Goal: Task Accomplishment & Management: Complete application form

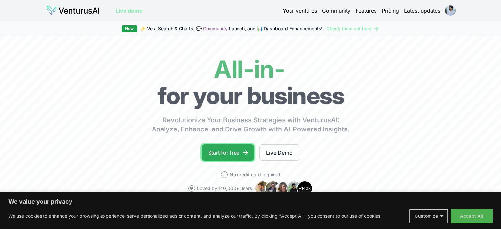
click at [231, 154] on link "Start for free" at bounding box center [228, 152] width 52 height 16
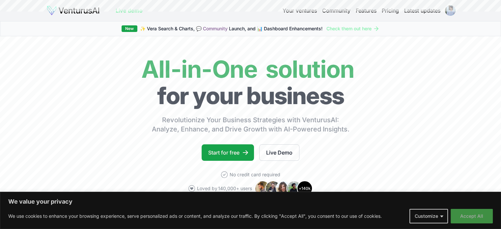
click at [471, 211] on button "Accept All" at bounding box center [472, 216] width 42 height 15
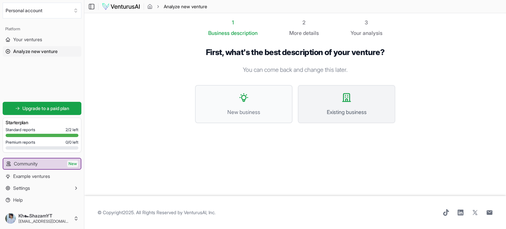
click at [341, 103] on button "Existing business" at bounding box center [347, 104] width 98 height 38
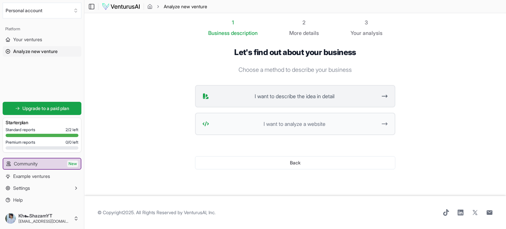
click at [325, 102] on button "I want to describe the idea in detail" at bounding box center [295, 96] width 200 height 22
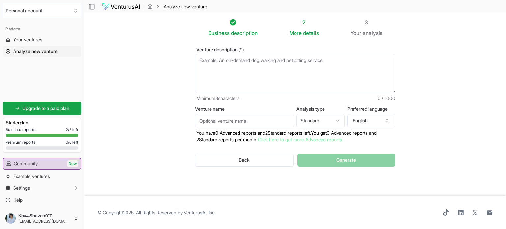
click at [270, 76] on textarea "Venture description (*)" at bounding box center [295, 73] width 200 height 39
click at [216, 118] on input "Venture name" at bounding box center [244, 120] width 99 height 13
click at [310, 123] on html "We value your privacy We use cookies to enhance your browsing experience, serve…" at bounding box center [253, 114] width 506 height 229
click at [324, 116] on html "We value your privacy We use cookies to enhance your browsing experience, serve…" at bounding box center [253, 114] width 506 height 229
select select "standard"
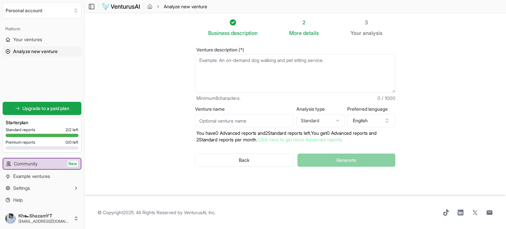
click at [247, 116] on input "Venture name" at bounding box center [244, 120] width 99 height 13
click at [113, 61] on section "Business description 2 More details 3 Your analysis Venture description (*) Min…" at bounding box center [295, 104] width 422 height 183
click at [67, 170] on ul "Community New Example ventures Settings Help" at bounding box center [42, 181] width 79 height 47
click at [66, 174] on link "Example ventures" at bounding box center [42, 176] width 79 height 11
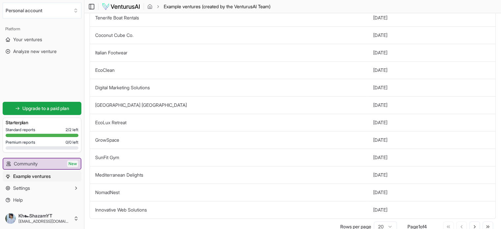
scroll to position [223, 0]
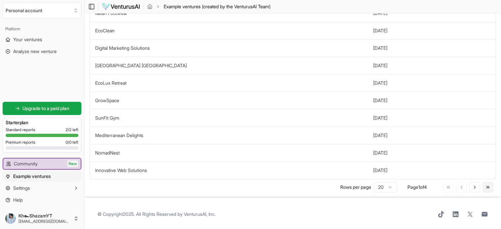
click at [491, 187] on button "Go to last page" at bounding box center [488, 187] width 11 height 11
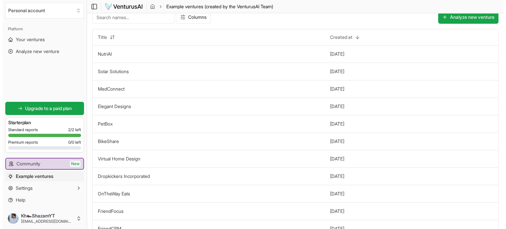
scroll to position [0, 0]
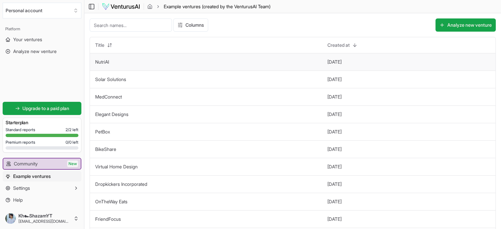
click at [280, 63] on td "NutriAI" at bounding box center [206, 61] width 232 height 17
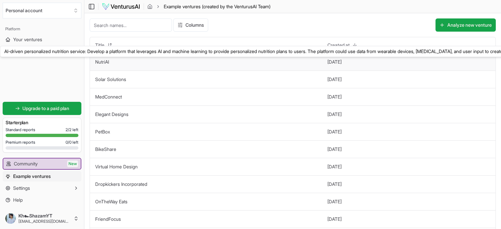
click at [103, 63] on link "NutriAI" at bounding box center [102, 62] width 14 height 6
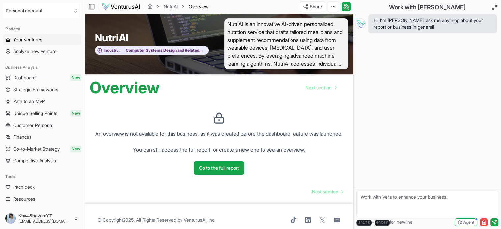
click at [42, 42] on span "Your ventures" at bounding box center [27, 39] width 29 height 7
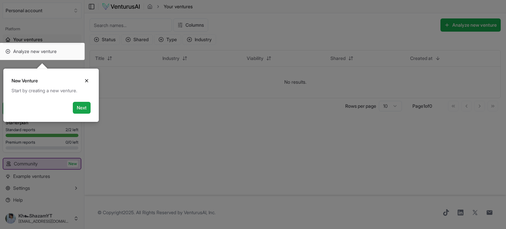
click at [45, 50] on div at bounding box center [41, 51] width 85 height 17
click at [78, 103] on button "Next" at bounding box center [82, 108] width 18 height 12
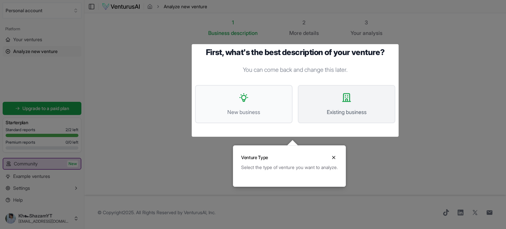
click at [340, 114] on span "Existing business" at bounding box center [346, 112] width 83 height 8
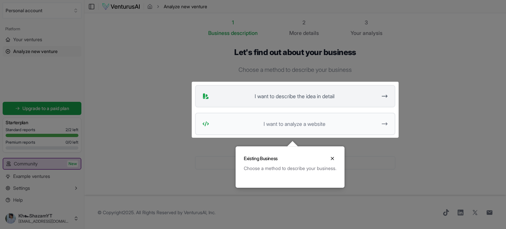
click at [327, 103] on div at bounding box center [253, 114] width 506 height 229
click at [329, 93] on span "I want to describe the idea in detail" at bounding box center [294, 96] width 165 height 8
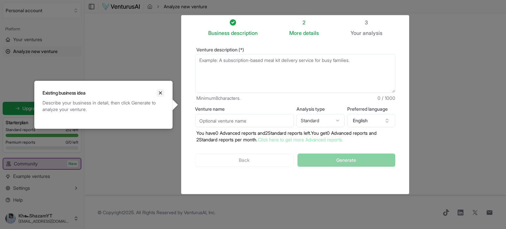
click at [162, 93] on icon "Close" at bounding box center [160, 92] width 5 height 5
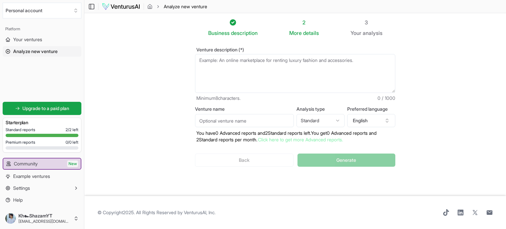
click at [210, 70] on textarea "Venture description (*)" at bounding box center [295, 73] width 200 height 39
paste textarea "Aizenox — quick pitch Aizenox is a mobile-first learning app that teaches psych…"
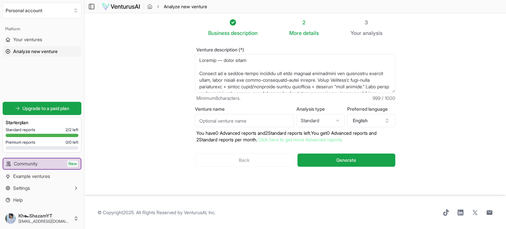
scroll to position [145, 0]
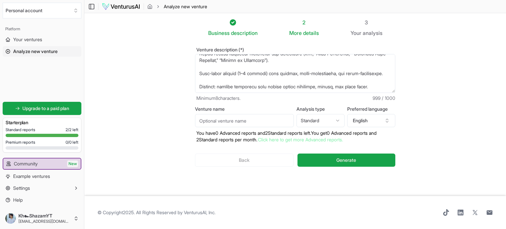
click at [137, 85] on section "Business description 2 More details 3 Your analysis Venture description (*) Min…" at bounding box center [295, 104] width 422 height 183
click at [245, 88] on textarea "Venture description (*)" at bounding box center [295, 73] width 200 height 39
paste textarea "is a mobile app that teaches psychology and philosophy through bite-sized lesso…"
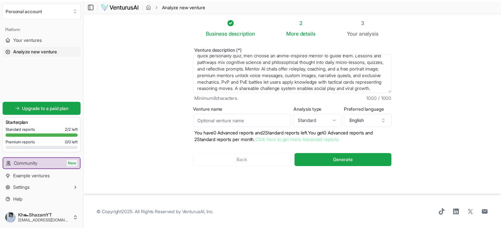
scroll to position [53, 0]
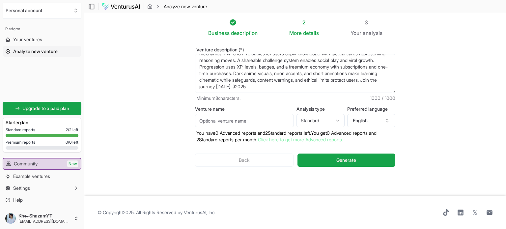
type textarea "Aizenox is a mobile app that teaches psychology and philosophy through bite-siz…"
click at [274, 132] on p "You have 0 Advanced reports and 2 Standard reports left. Y ou get 0 Advanced re…" at bounding box center [295, 136] width 200 height 13
click at [273, 126] on input "Venture name" at bounding box center [244, 120] width 99 height 13
type input "Aizenox"
click at [327, 151] on div "Back Generate" at bounding box center [295, 160] width 200 height 34
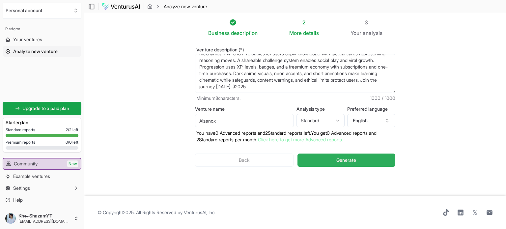
click at [327, 158] on button "Generate" at bounding box center [347, 160] width 98 height 13
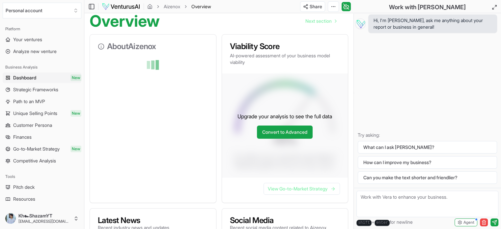
scroll to position [69, 0]
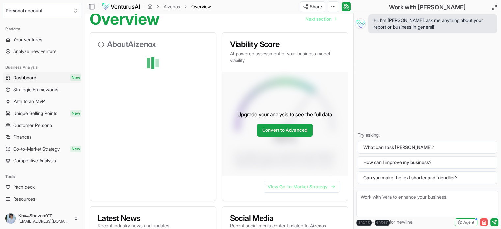
click at [484, 224] on icon "button" at bounding box center [484, 222] width 5 height 5
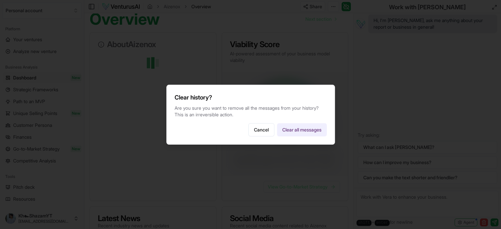
click at [302, 127] on button "Clear all messages" at bounding box center [302, 129] width 50 height 13
